Goal: Task Accomplishment & Management: Manage account settings

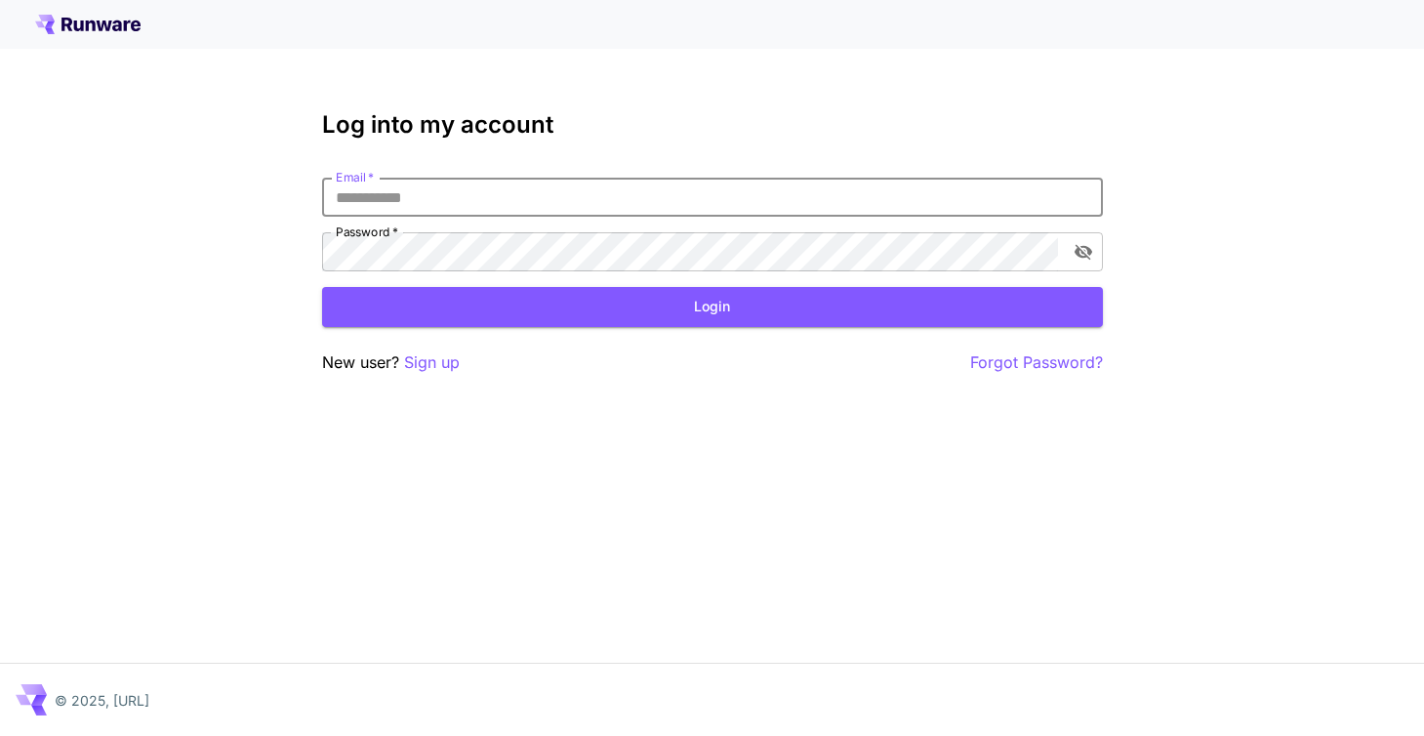
type input "**********"
click at [712, 307] on button "Login" at bounding box center [712, 307] width 781 height 40
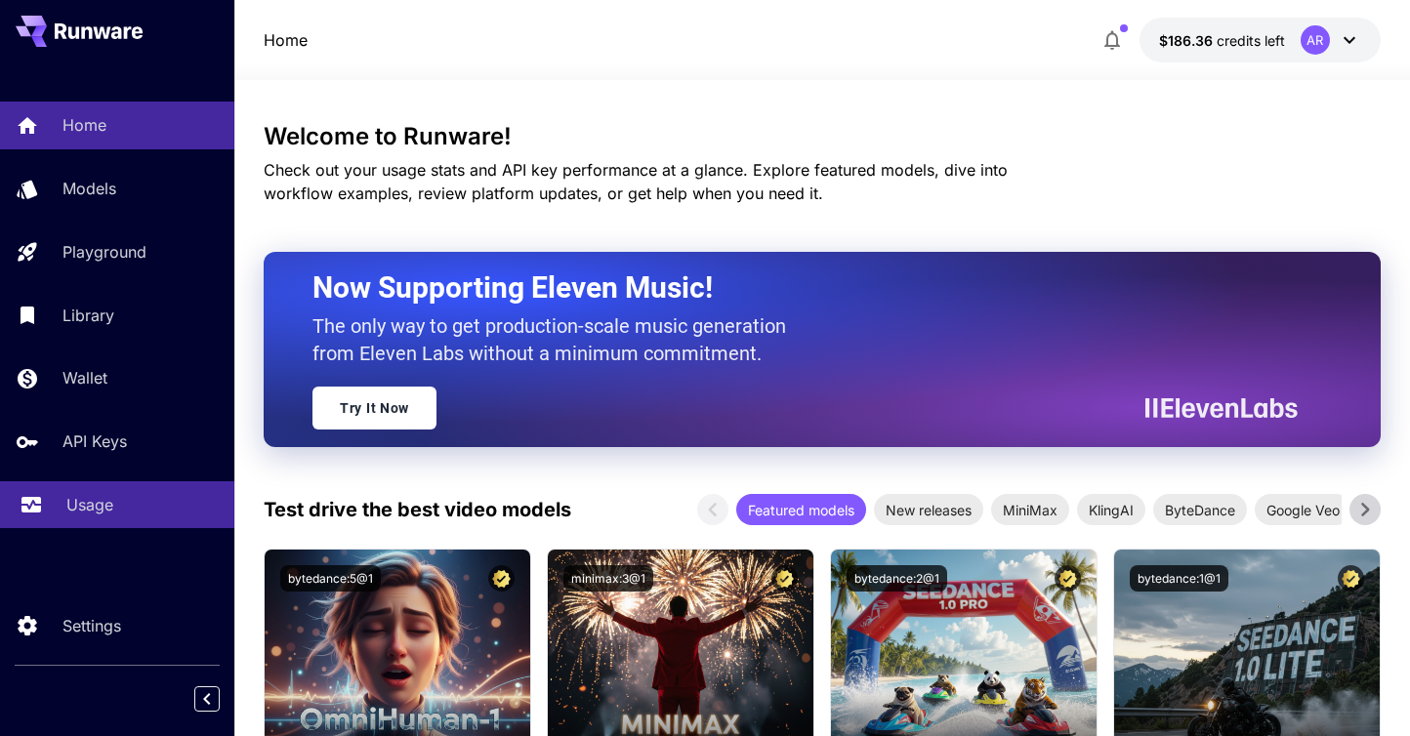
click at [94, 508] on p "Usage" at bounding box center [89, 504] width 47 height 23
